Goal: Navigation & Orientation: Go to known website

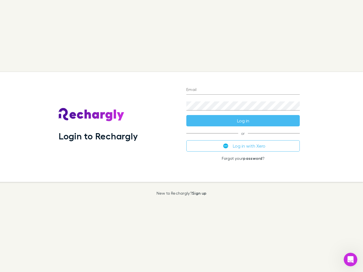
click at [182, 136] on div "Login to Rechargly" at bounding box center [118, 127] width 128 height 110
click at [243, 90] on input "Email" at bounding box center [243, 90] width 114 height 9
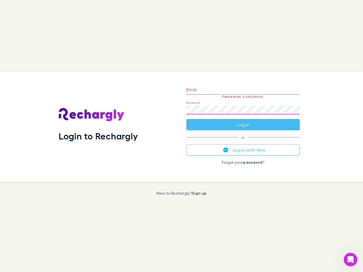
click at [243, 121] on form "Email Please enter a valid email. Password Log in" at bounding box center [243, 105] width 114 height 49
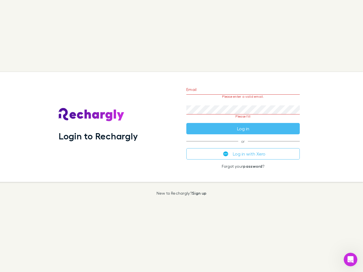
click at [243, 146] on div "Email Please enter a valid email. Password Please fill Log in or Log in with Xe…" at bounding box center [243, 127] width 123 height 110
click at [351, 260] on icon "Open Intercom Messenger" at bounding box center [350, 259] width 9 height 9
